Goal: Information Seeking & Learning: Check status

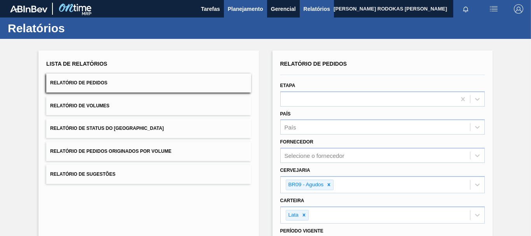
click at [252, 12] on span "Planejamento" at bounding box center [245, 8] width 35 height 9
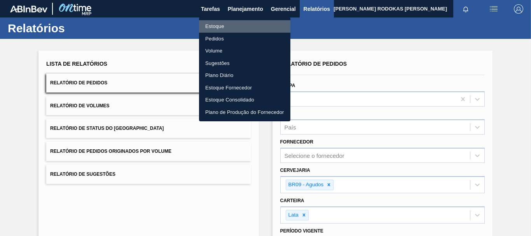
click at [242, 29] on li "Estoque" at bounding box center [244, 26] width 91 height 12
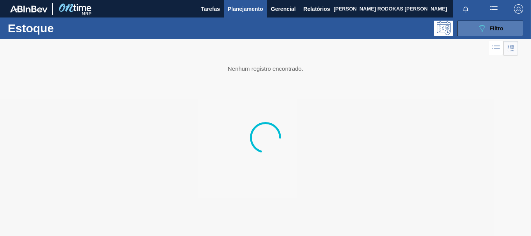
click at [458, 30] on button "089F7B8B-B2A5-4AFE-B5C0-19BA573D28AC Filtro" at bounding box center [490, 29] width 66 height 16
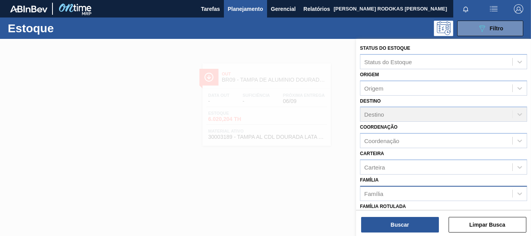
scroll to position [147, 0]
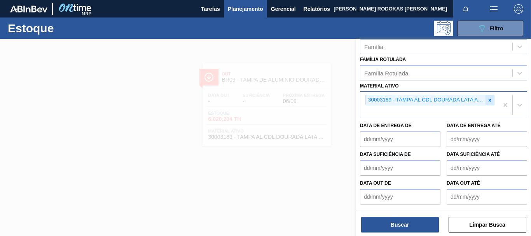
click at [489, 99] on icon at bounding box center [490, 100] width 3 height 3
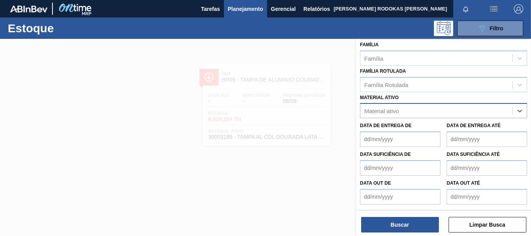
scroll to position [135, 0]
click at [244, 99] on div at bounding box center [265, 157] width 531 height 236
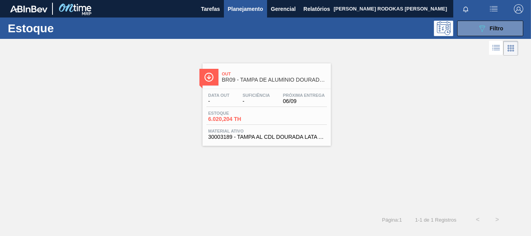
click at [244, 99] on span "-" at bounding box center [256, 101] width 27 height 6
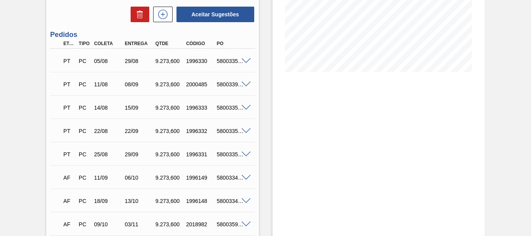
scroll to position [78, 0]
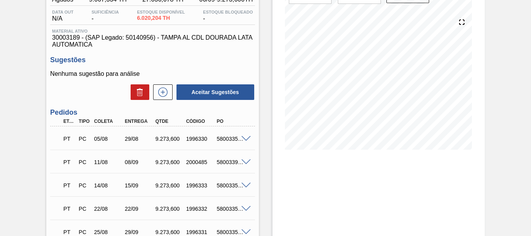
click at [224, 160] on div "5800339926" at bounding box center [231, 162] width 33 height 6
click at [243, 155] on div "PT PC 11/08 08/09 9.273,[PHONE_NUMBER] 5800339926" at bounding box center [152, 161] width 205 height 19
click at [243, 159] on span at bounding box center [245, 162] width 9 height 6
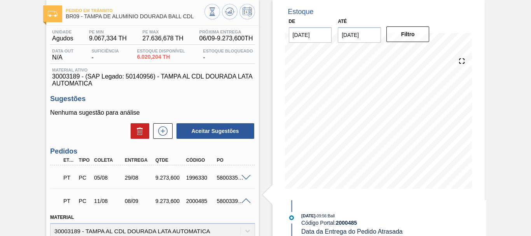
scroll to position [0, 0]
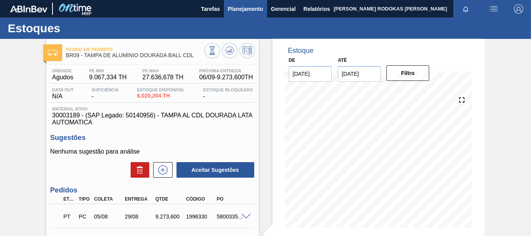
click at [232, 8] on span "Planejamento" at bounding box center [245, 8] width 35 height 9
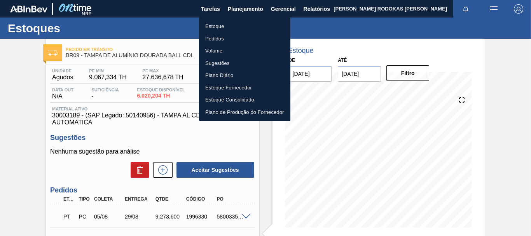
click at [224, 28] on li "Estoque" at bounding box center [244, 26] width 91 height 12
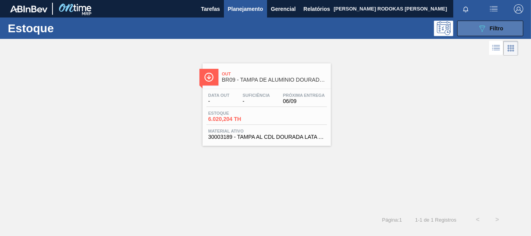
click at [503, 27] on span "Filtro" at bounding box center [497, 28] width 14 height 6
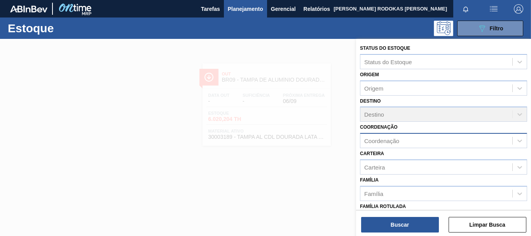
scroll to position [147, 0]
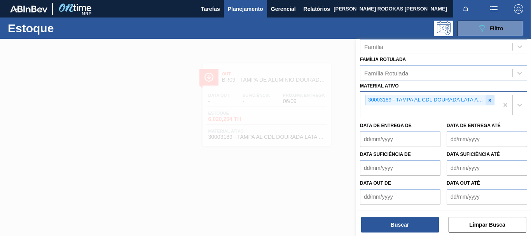
click at [491, 97] on div at bounding box center [490, 100] width 9 height 10
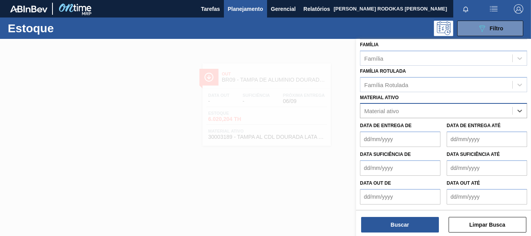
paste ativo "30002266"
type ativo "30002266"
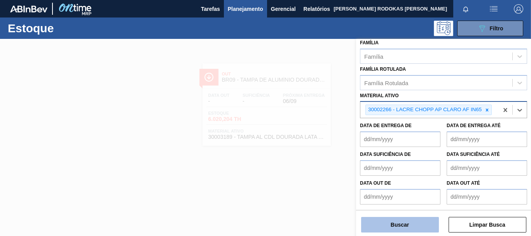
click at [432, 230] on button "Buscar" at bounding box center [400, 225] width 78 height 16
